Goal: Task Accomplishment & Management: Manage account settings

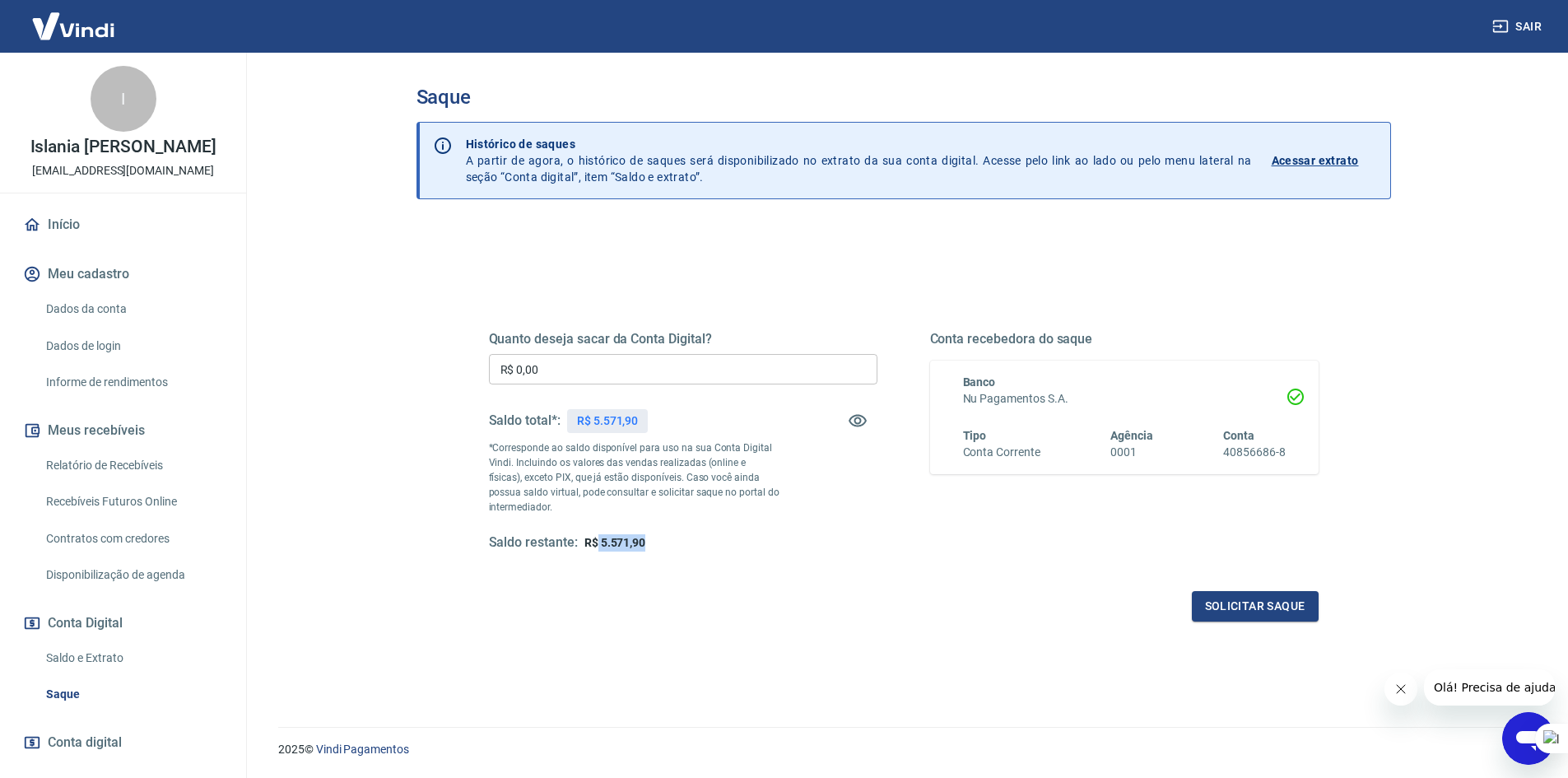
drag, startPoint x: 673, startPoint y: 542, endPoint x: 599, endPoint y: 543, distance: 74.0
click at [599, 543] on div "Saldo restante: R$ 5.571,90" at bounding box center [683, 542] width 389 height 17
copy span "5.571,90"
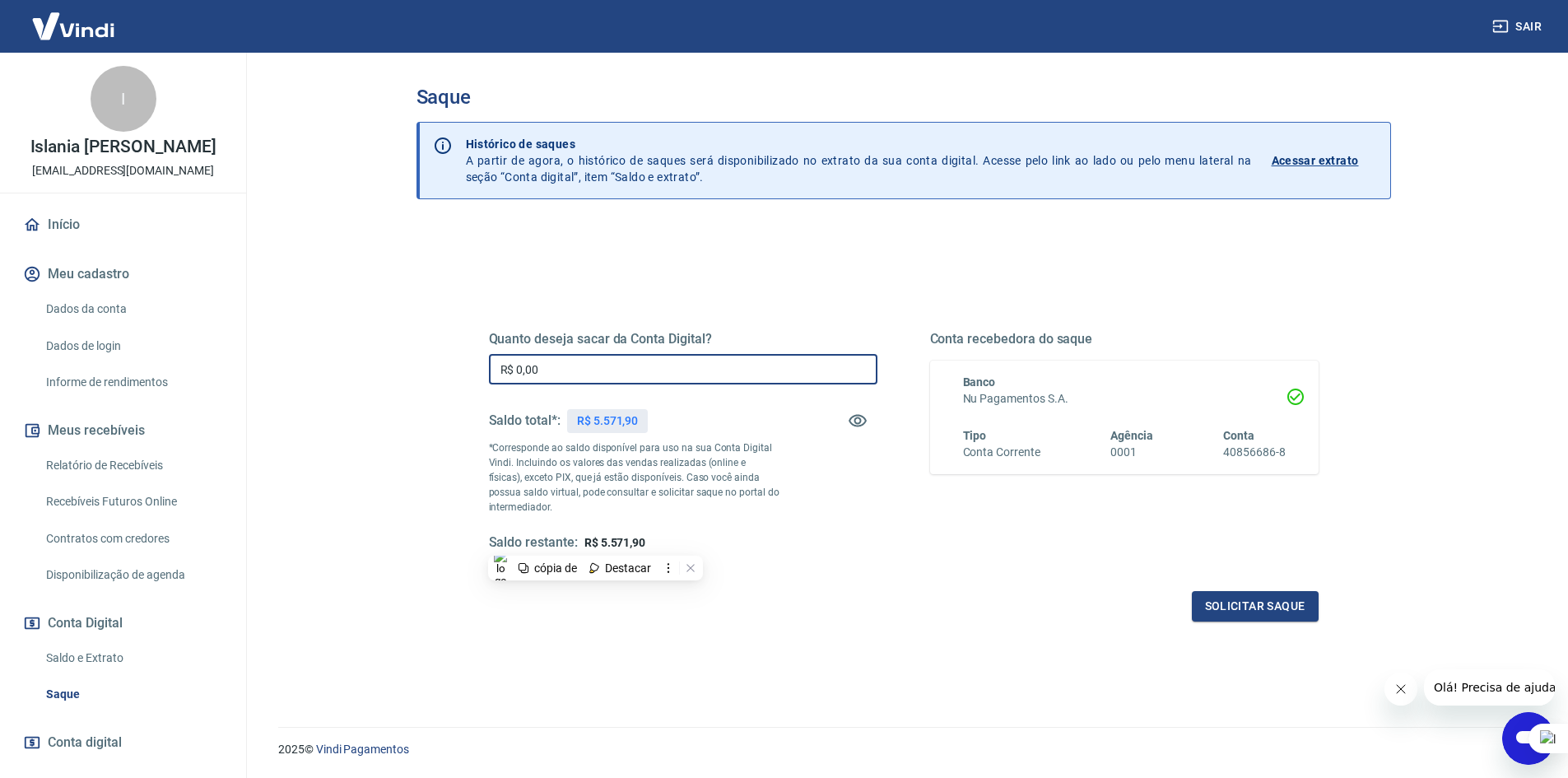
drag, startPoint x: 560, startPoint y: 364, endPoint x: 450, endPoint y: 368, distance: 110.1
click at [450, 368] on div "Quanto deseja sacar da Conta Digital? R$ 0,00 ​ Saldo total*: R$ 5.571,90 *Corr…" at bounding box center [904, 450] width 909 height 383
paste input "5.571,9"
type input "R$ 5.571,90"
click at [1261, 608] on button "Solicitar saque" at bounding box center [1255, 606] width 127 height 30
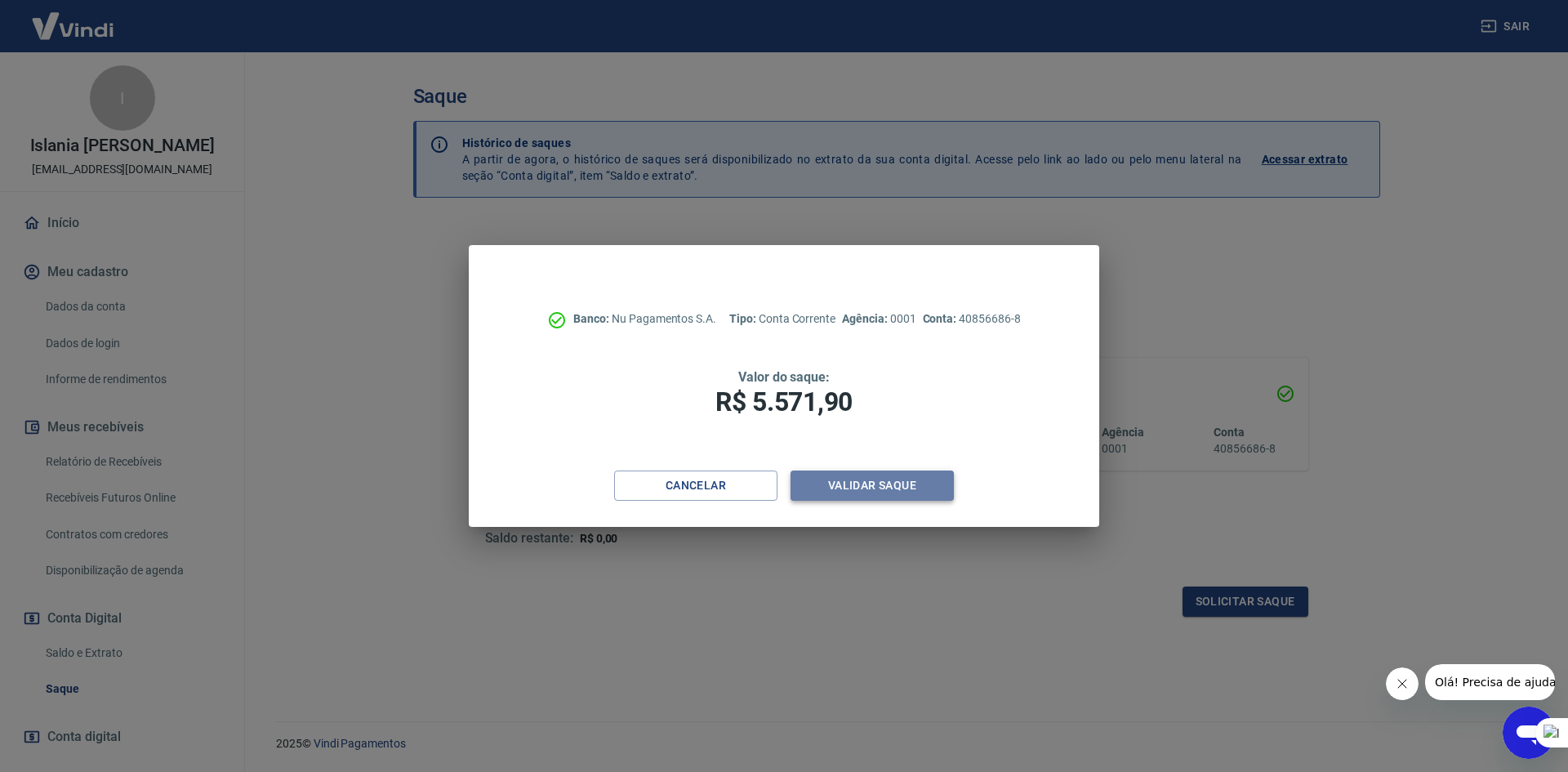
click at [904, 475] on button "Validar saque" at bounding box center [872, 485] width 163 height 30
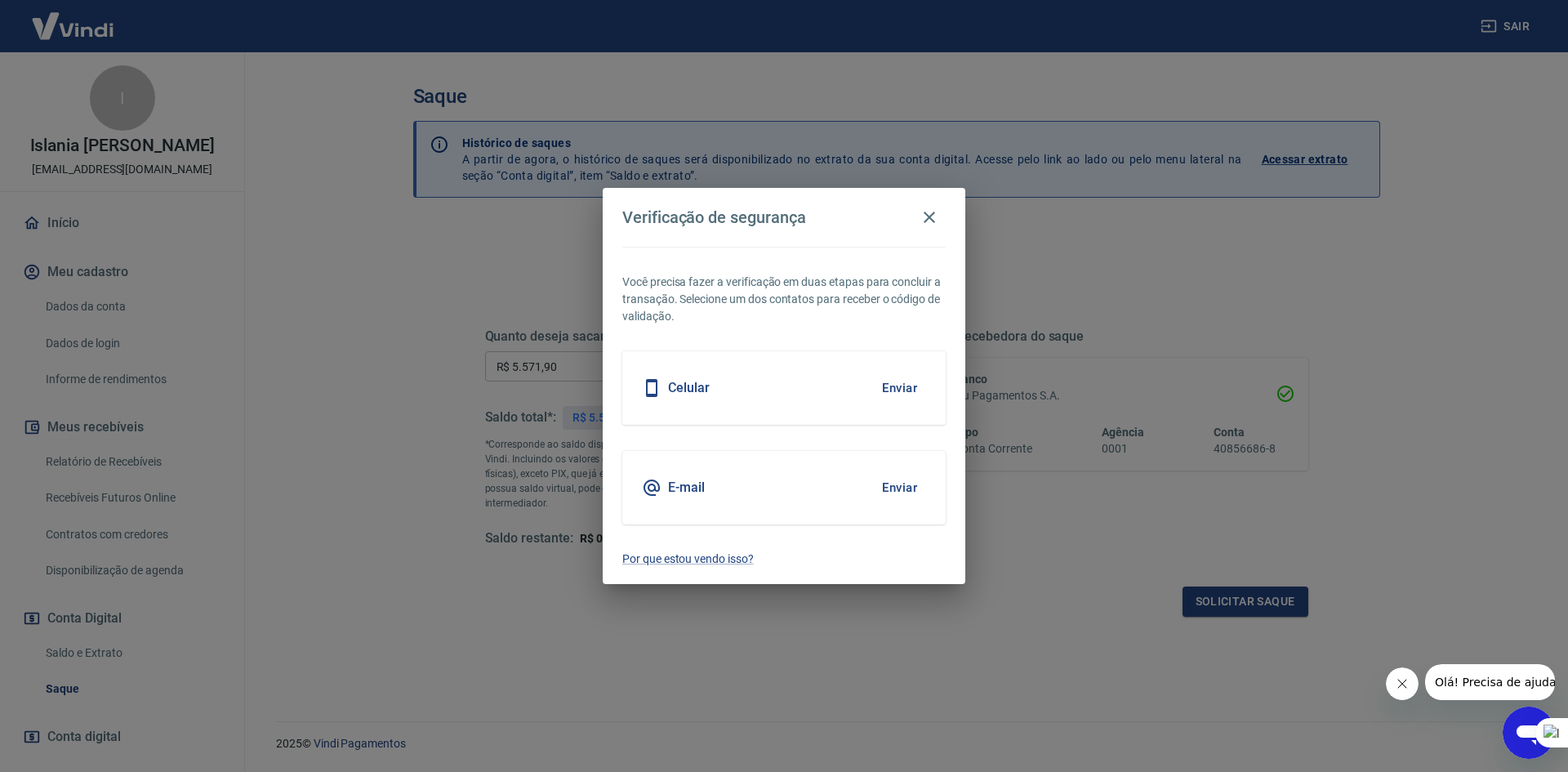
click at [897, 383] on button "Enviar" at bounding box center [900, 388] width 54 height 34
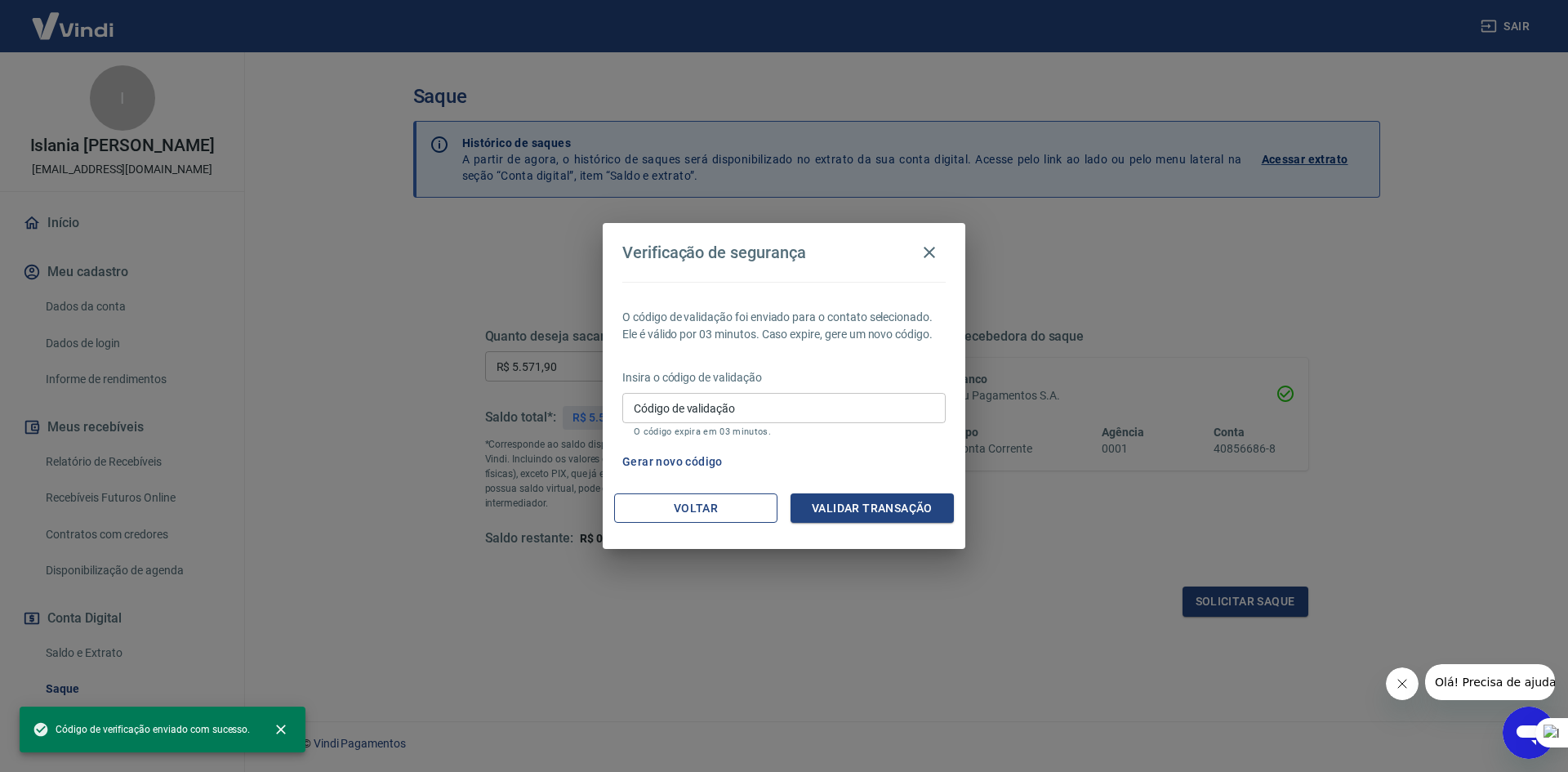
click at [716, 509] on button "Voltar" at bounding box center [696, 508] width 163 height 30
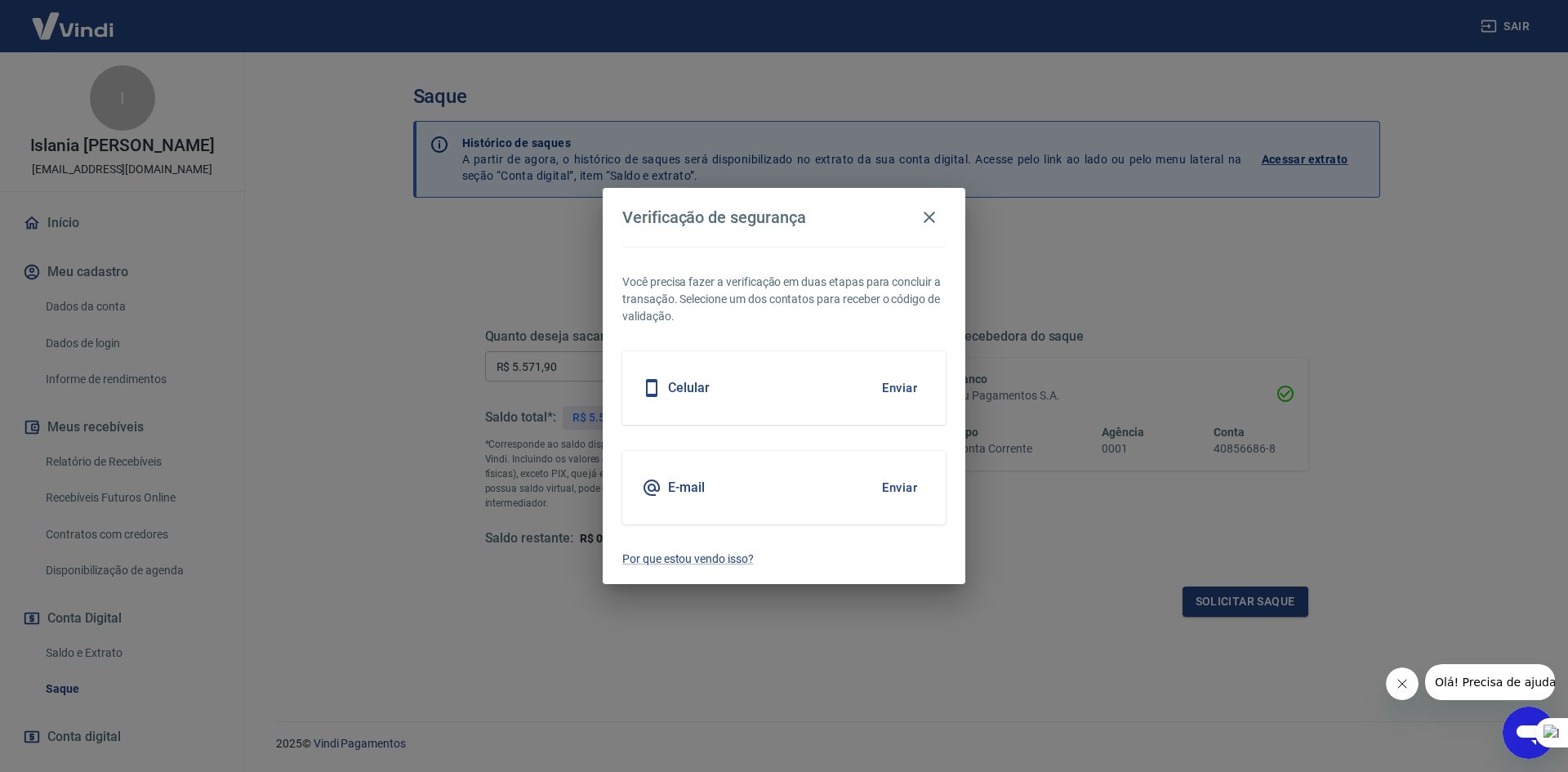
click at [891, 484] on button "Enviar" at bounding box center [900, 488] width 54 height 34
click at [891, 483] on button "Enviar" at bounding box center [900, 488] width 54 height 34
click at [890, 488] on button "Enviar" at bounding box center [900, 488] width 54 height 34
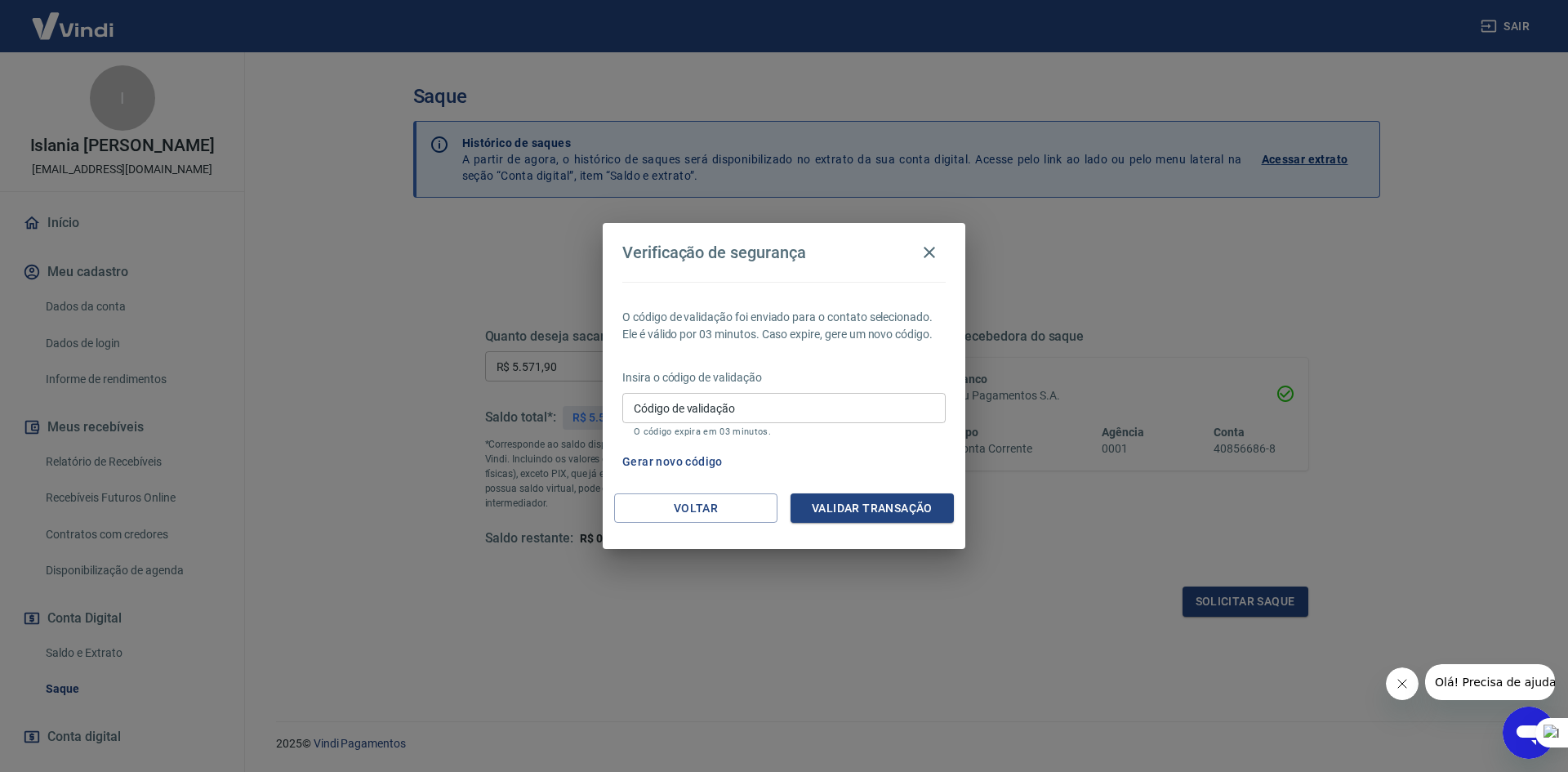
click at [862, 407] on input "Código de validação" at bounding box center [784, 407] width 324 height 30
type input "213467"
click at [855, 503] on button "Validar transação" at bounding box center [872, 508] width 163 height 30
